Goal: Information Seeking & Learning: Understand process/instructions

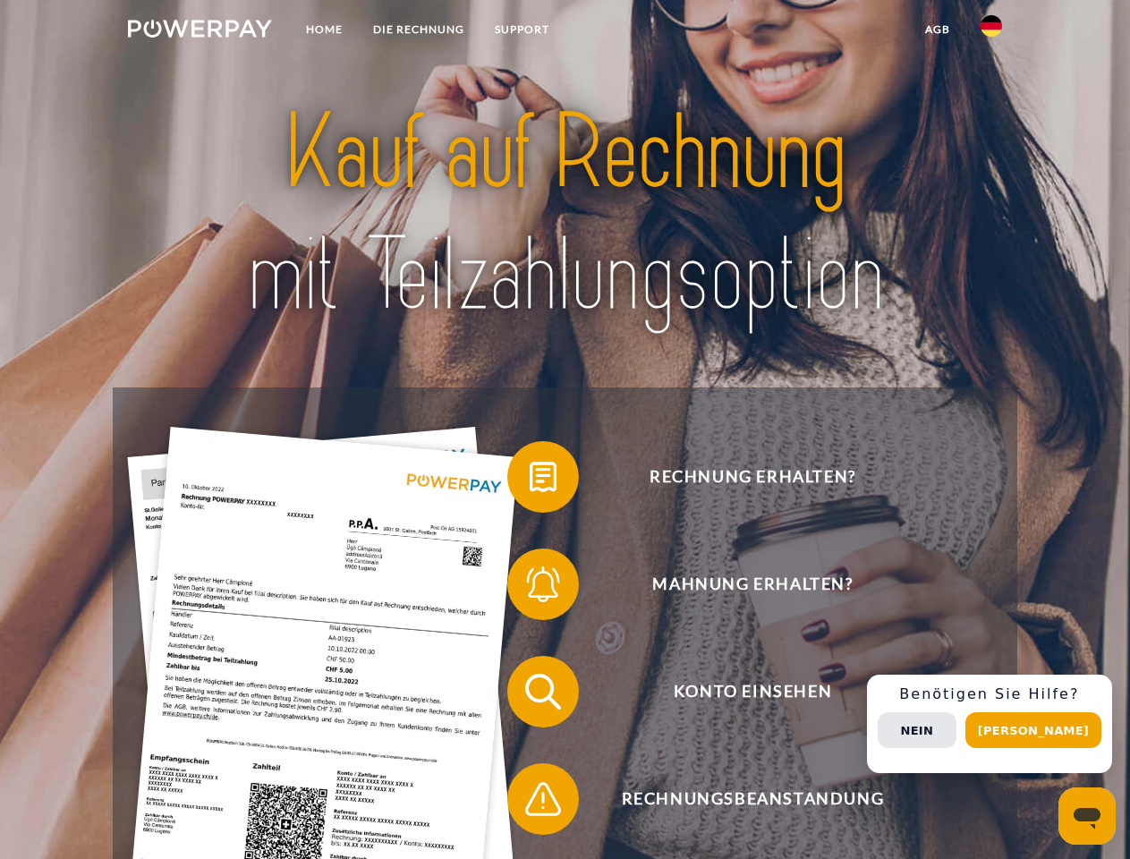
click at [200, 31] on img at bounding box center [200, 29] width 144 height 18
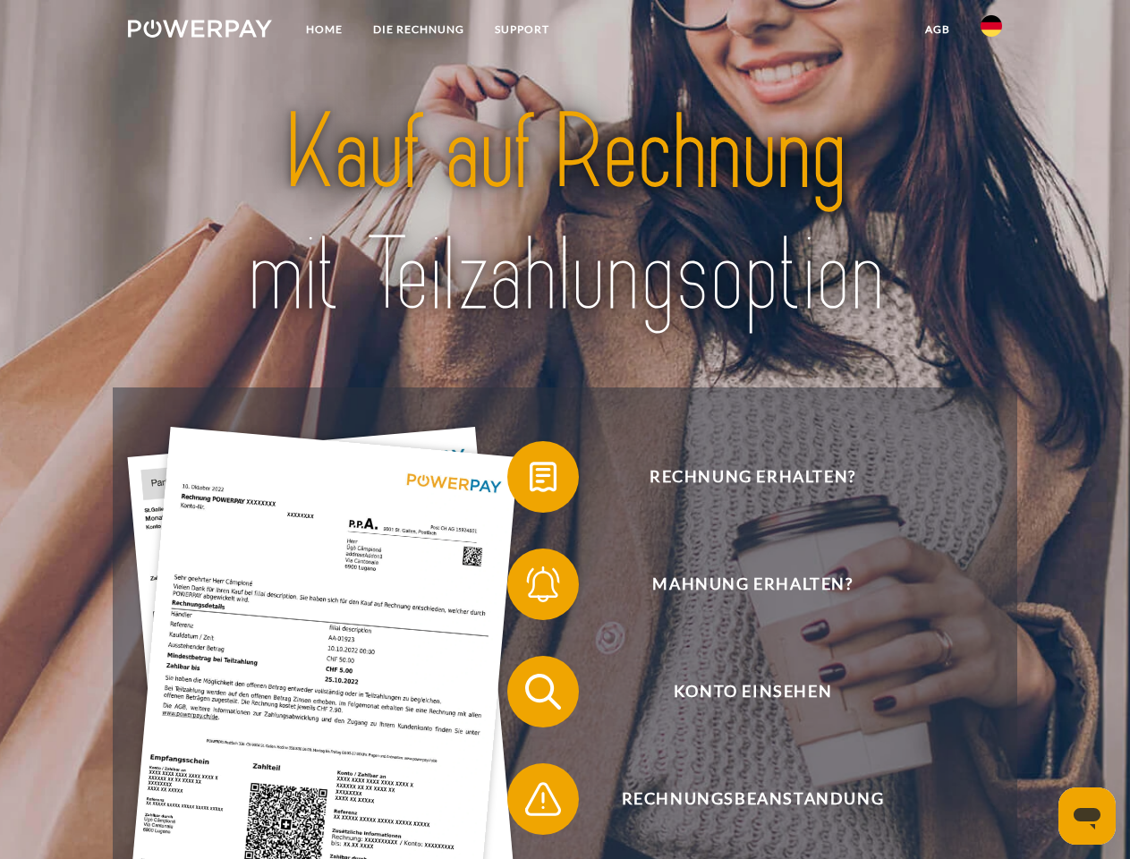
click at [991, 31] on img at bounding box center [991, 25] width 21 height 21
click at [937, 30] on link "agb" at bounding box center [937, 29] width 55 height 32
click at [530, 481] on span at bounding box center [516, 476] width 89 height 89
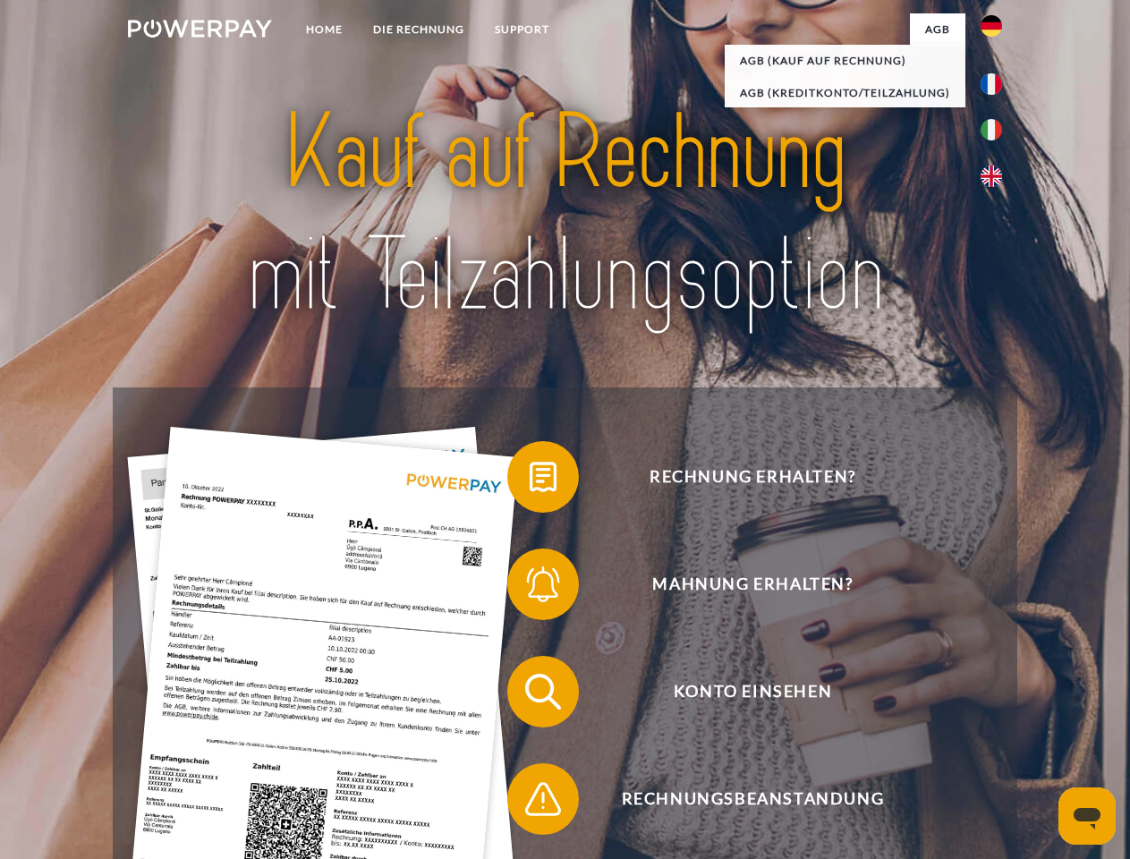
click at [530, 588] on span at bounding box center [516, 584] width 89 height 89
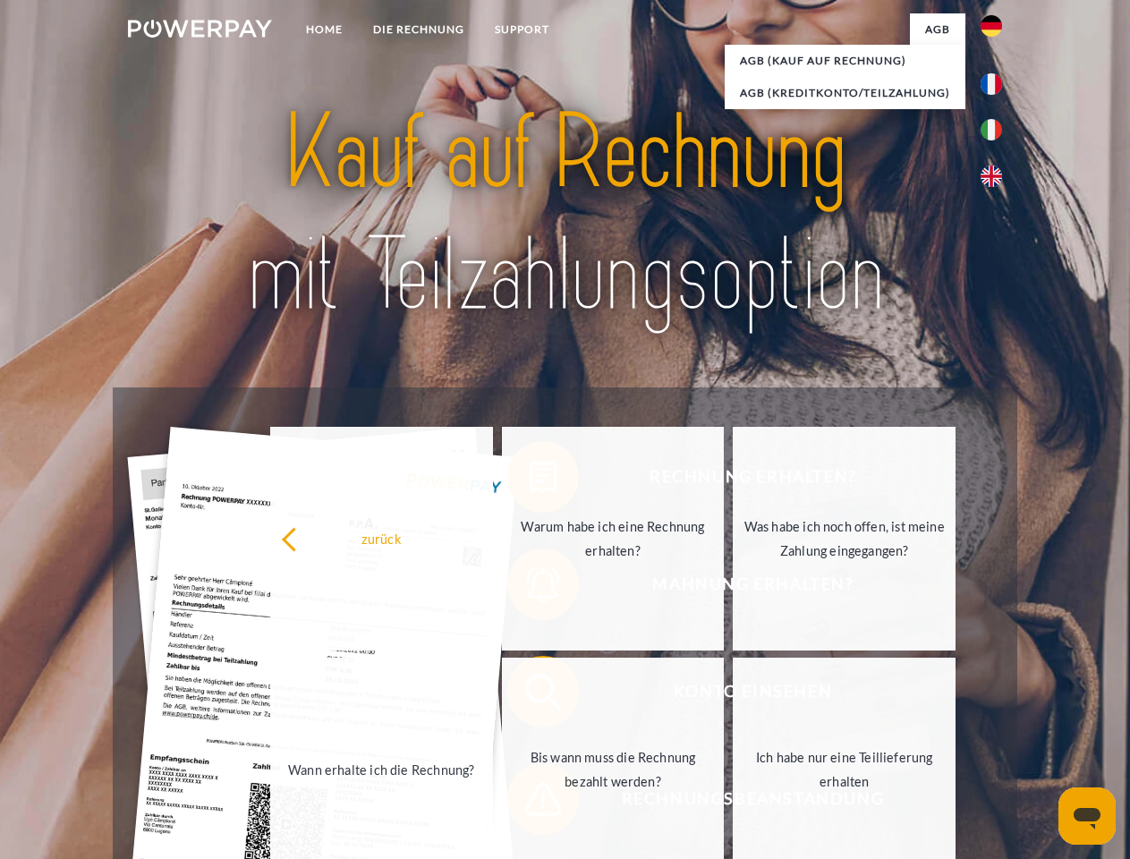
click at [530, 695] on link "Bis wann muss die Rechnung bezahlt werden?" at bounding box center [613, 770] width 223 height 224
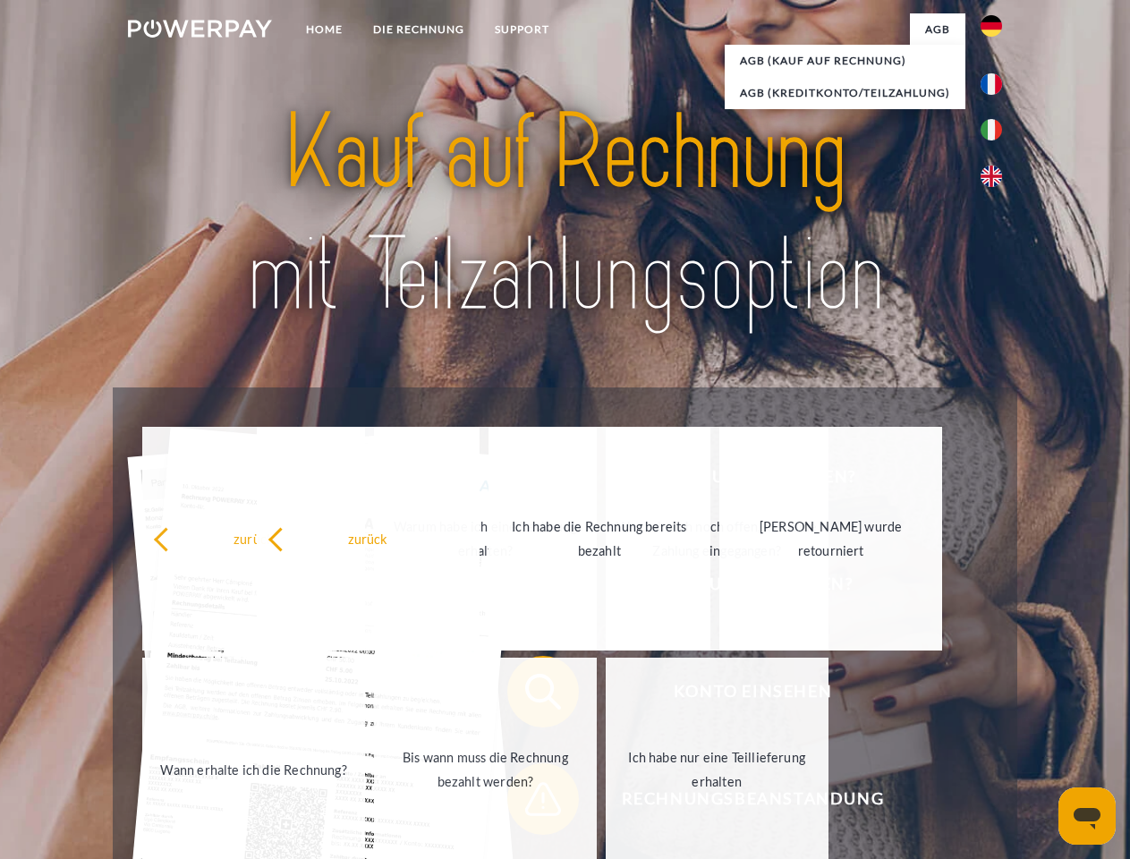
click at [530, 803] on span at bounding box center [516, 798] width 89 height 89
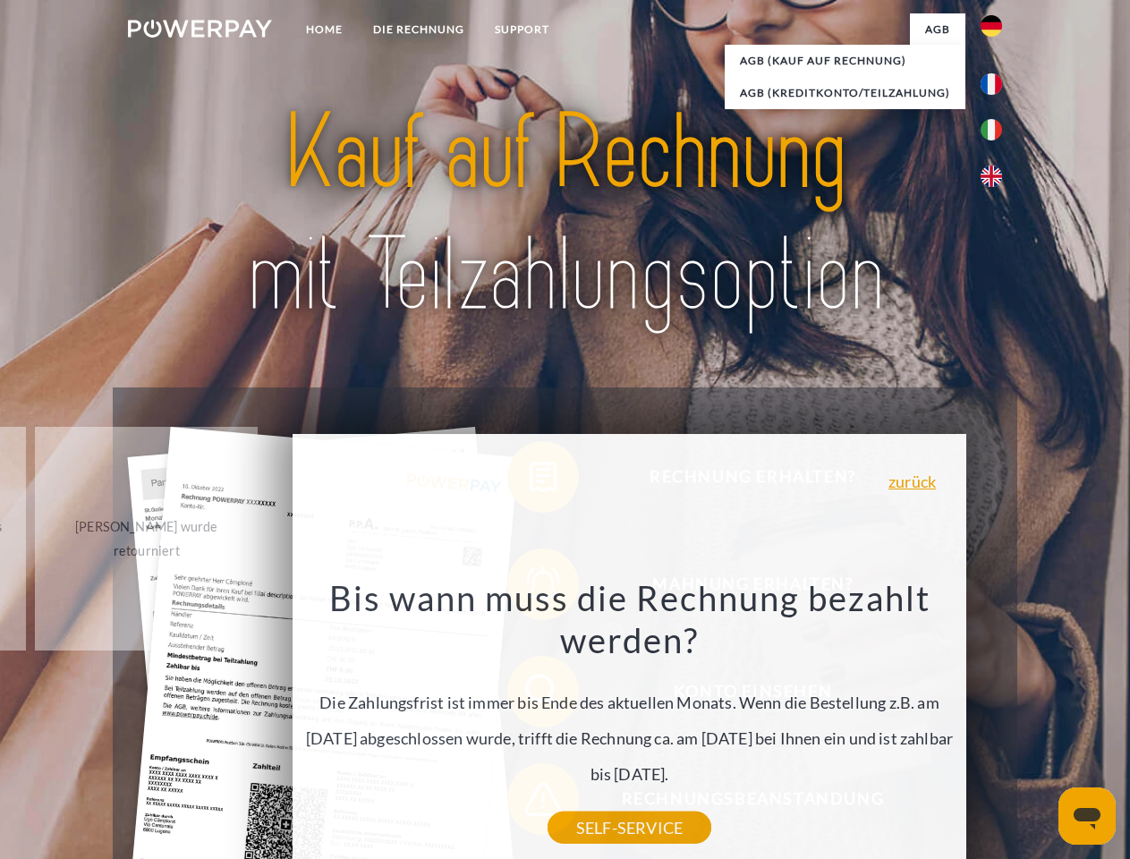
click at [996, 724] on div "Rechnung erhalten? Mahnung erhalten? Konto einsehen" at bounding box center [565, 745] width 904 height 716
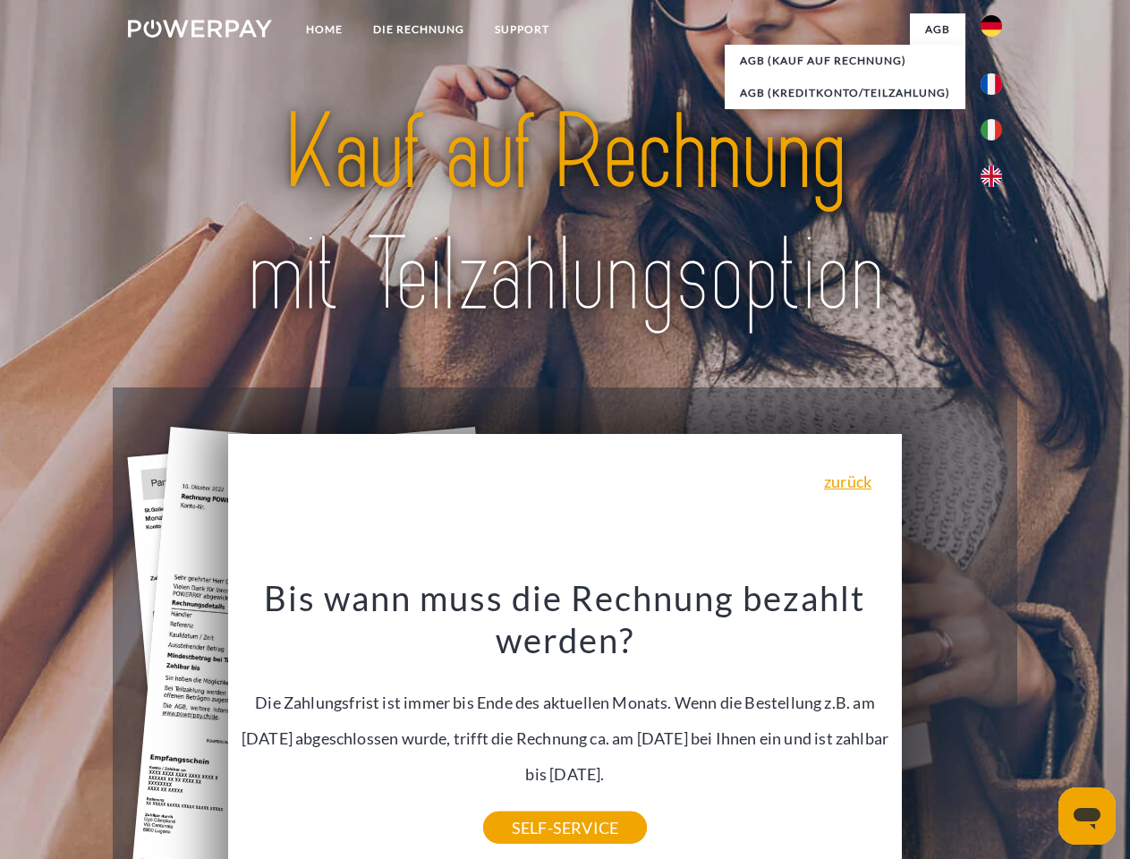
click at [952, 727] on span "Konto einsehen" at bounding box center [752, 692] width 438 height 72
click at [1040, 730] on header "Home DIE RECHNUNG SUPPORT" at bounding box center [565, 618] width 1130 height 1236
